Goal: Register for event/course

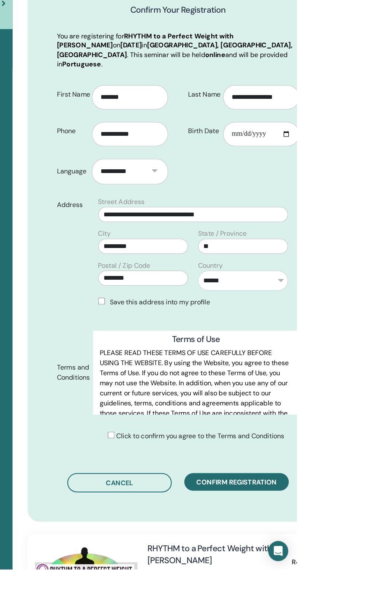
scroll to position [4, 0]
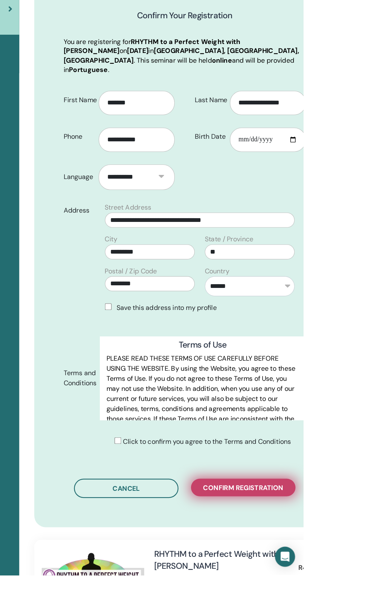
click at [330, 541] on span "Confirm registration" at bounding box center [312, 537] width 72 height 8
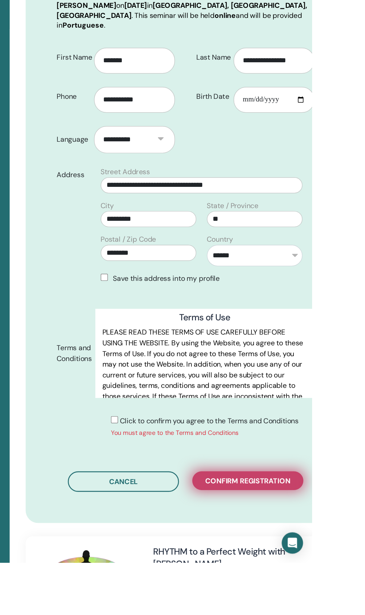
click at [331, 550] on span "Confirm registration" at bounding box center [312, 546] width 72 height 8
